Goal: Navigation & Orientation: Find specific page/section

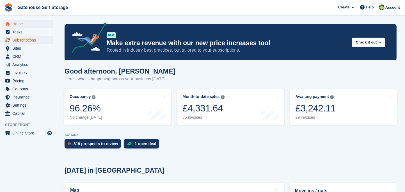
click at [29, 41] on span "Subscriptions" at bounding box center [29, 40] width 34 height 8
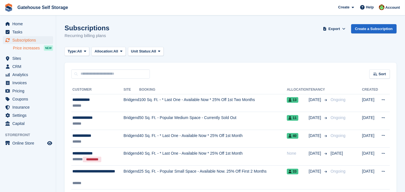
click at [32, 48] on span "Price increases" at bounding box center [26, 47] width 27 height 5
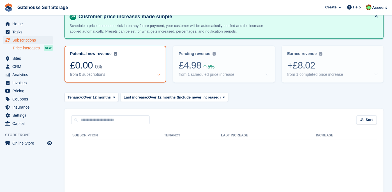
scroll to position [52, 0]
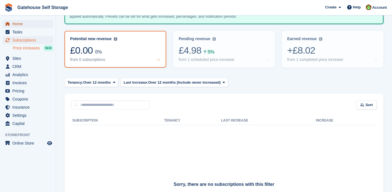
click at [13, 24] on span "Home" at bounding box center [29, 24] width 34 height 8
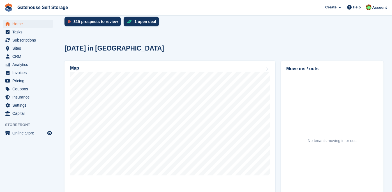
scroll to position [111, 0]
